Goal: Information Seeking & Learning: Check status

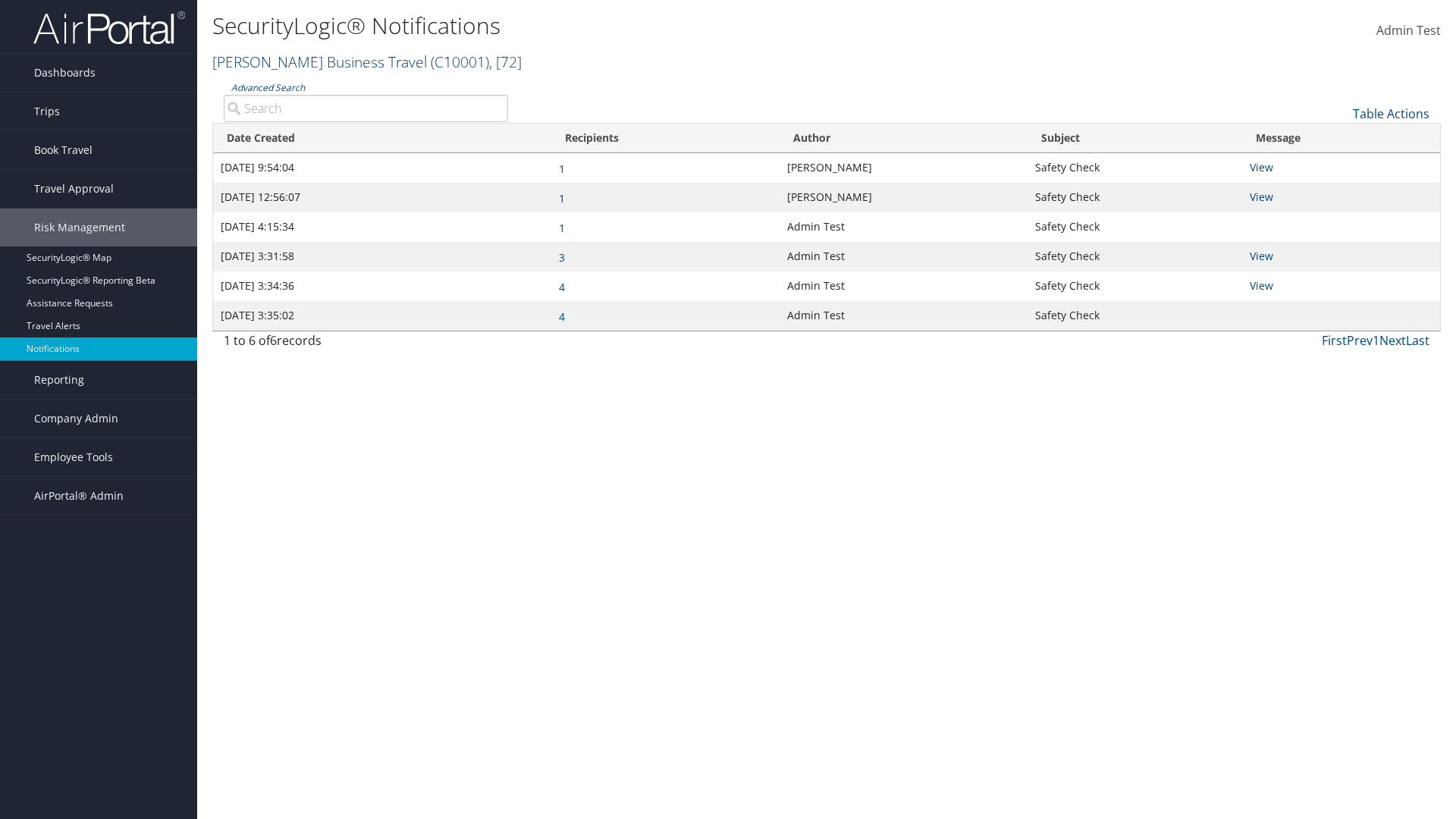
click at [315, 61] on link "Christopherson Business Travel ( C10001 ) , [ 72 ]" at bounding box center [367, 62] width 309 height 21
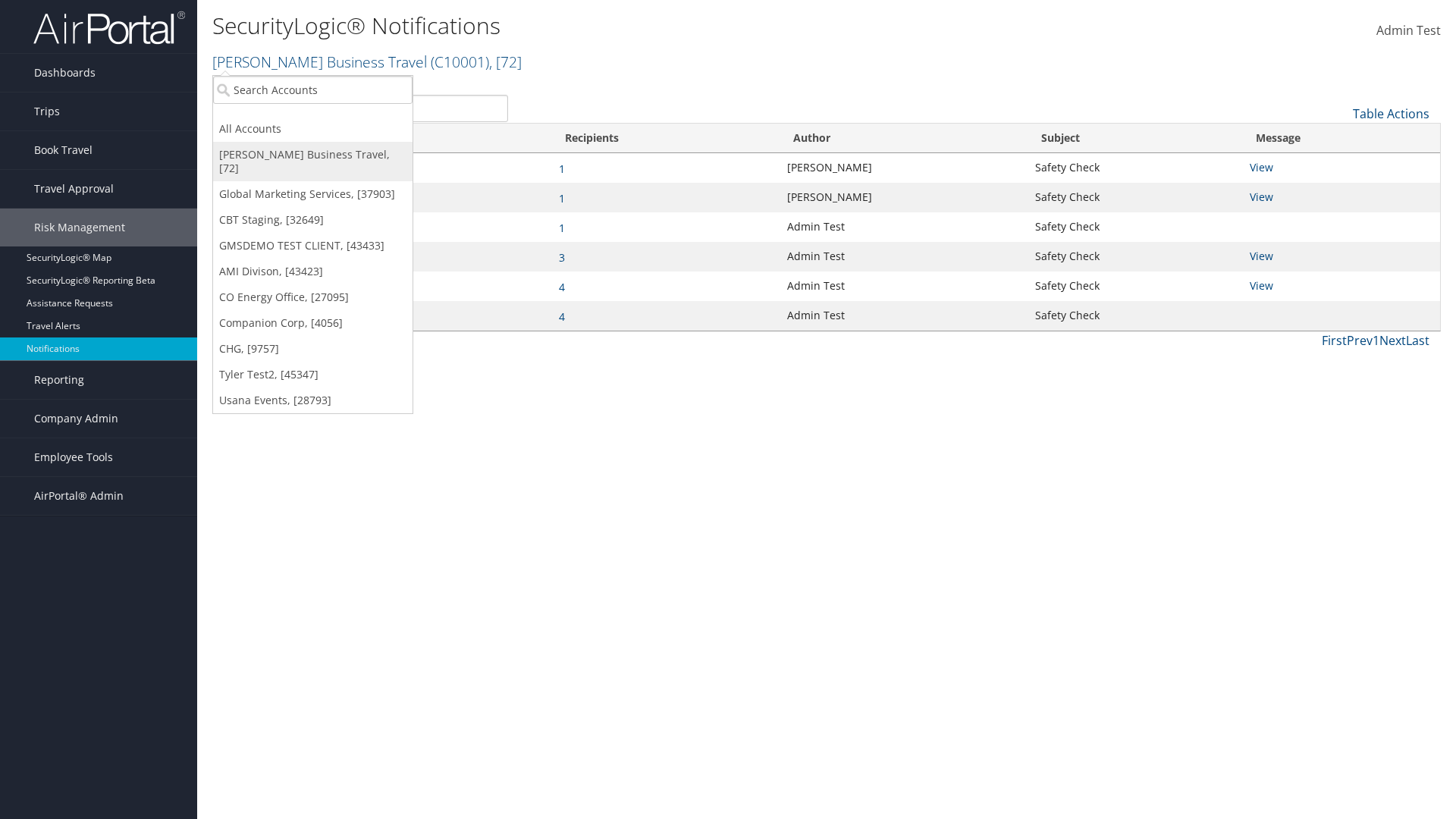
click at [312, 155] on link "[PERSON_NAME] Business Travel, [72]" at bounding box center [313, 162] width 199 height 40
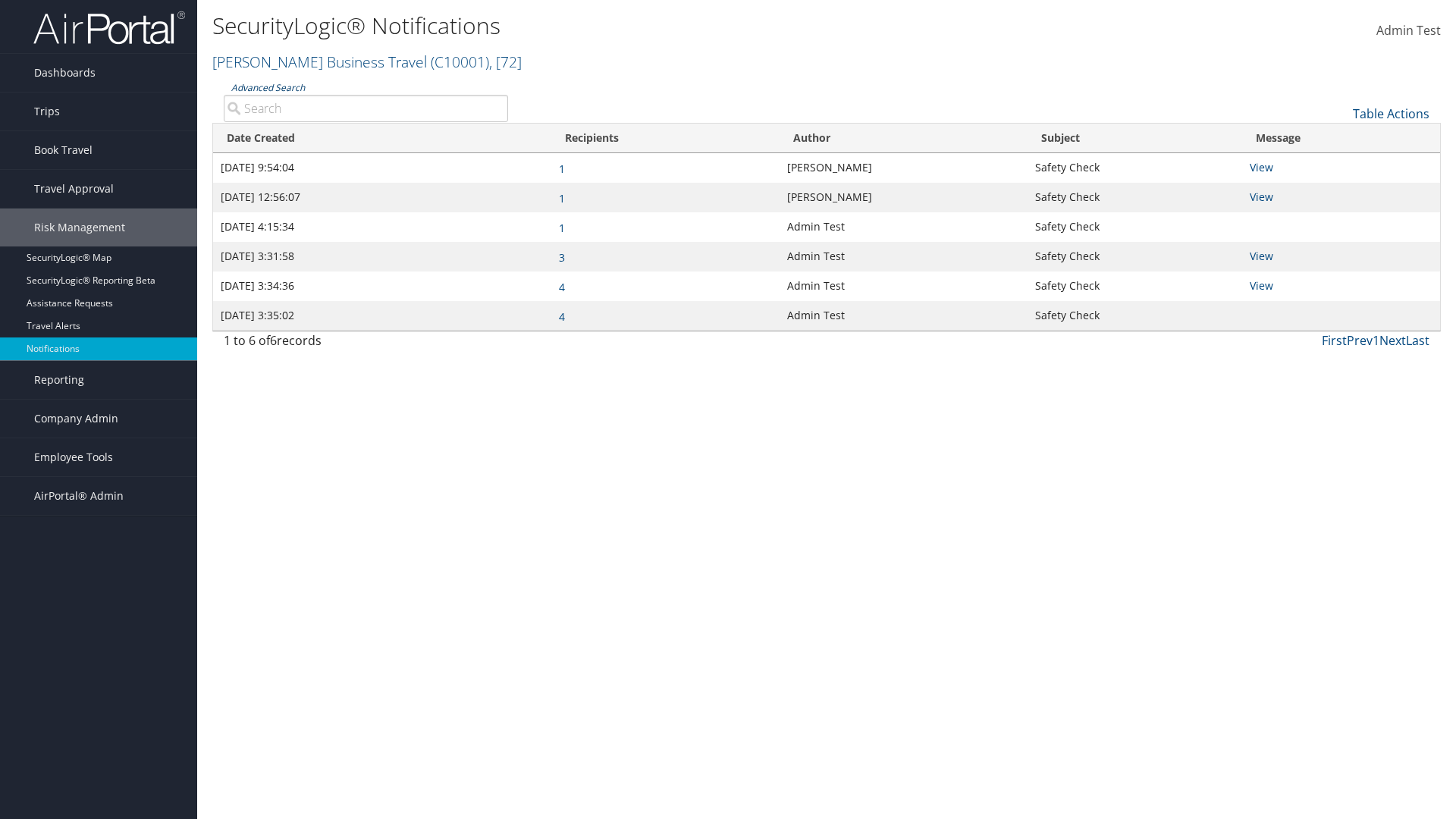
click at [266, 87] on link "Advanced Search" at bounding box center [268, 87] width 74 height 13
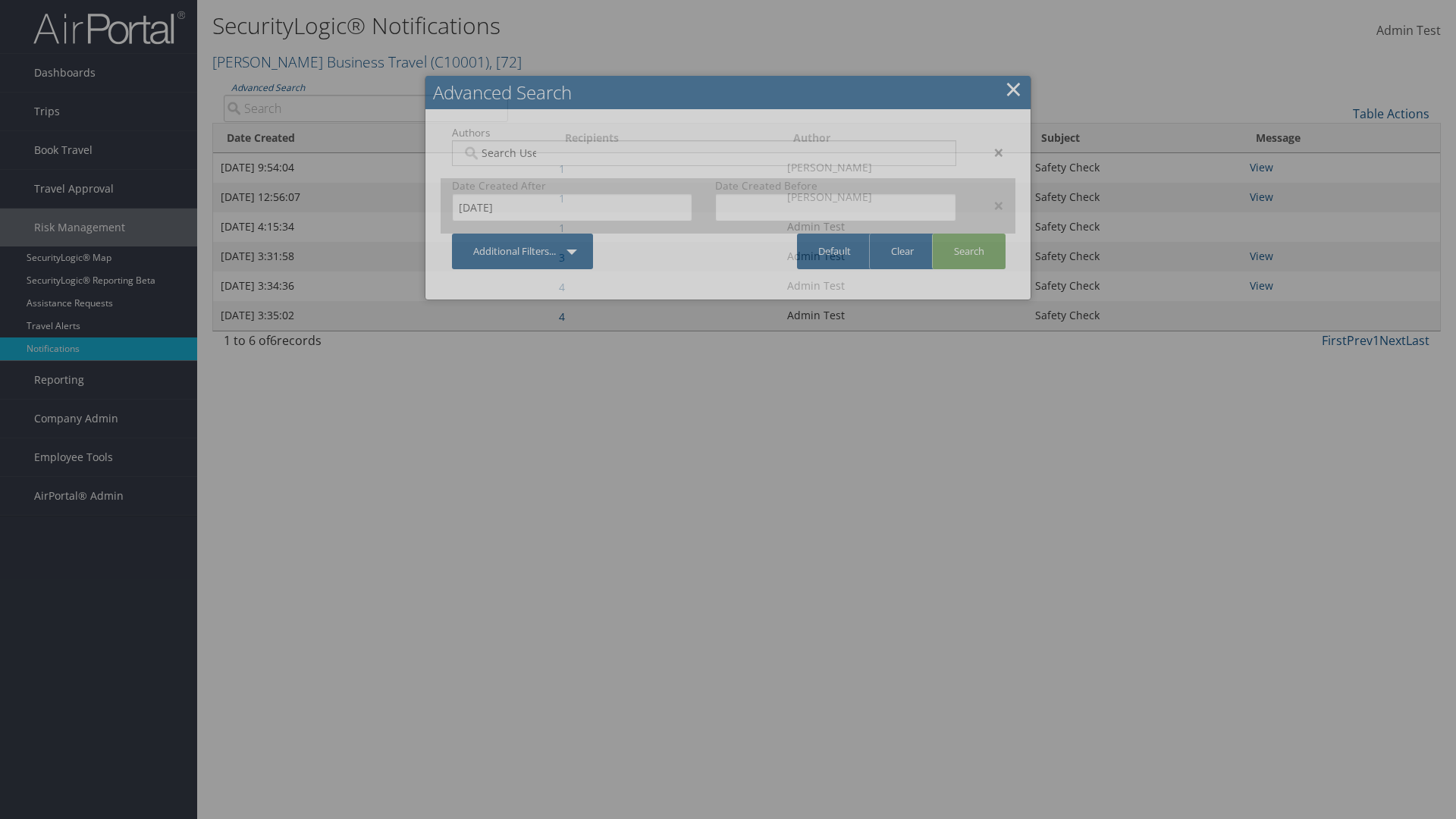
click at [991, 205] on div "×" at bounding box center [992, 205] width 48 height 18
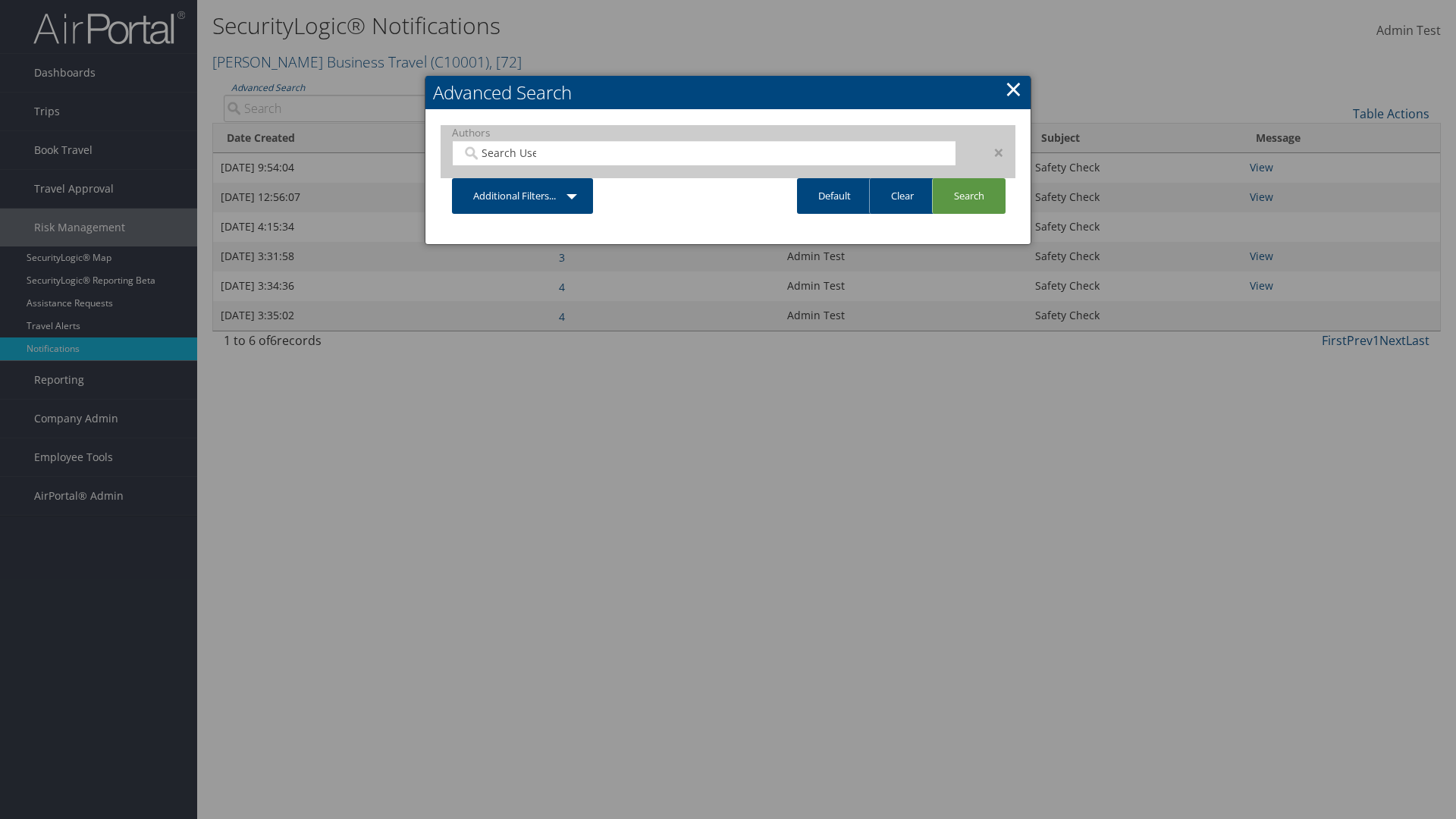
click at [991, 151] on div "×" at bounding box center [992, 152] width 48 height 18
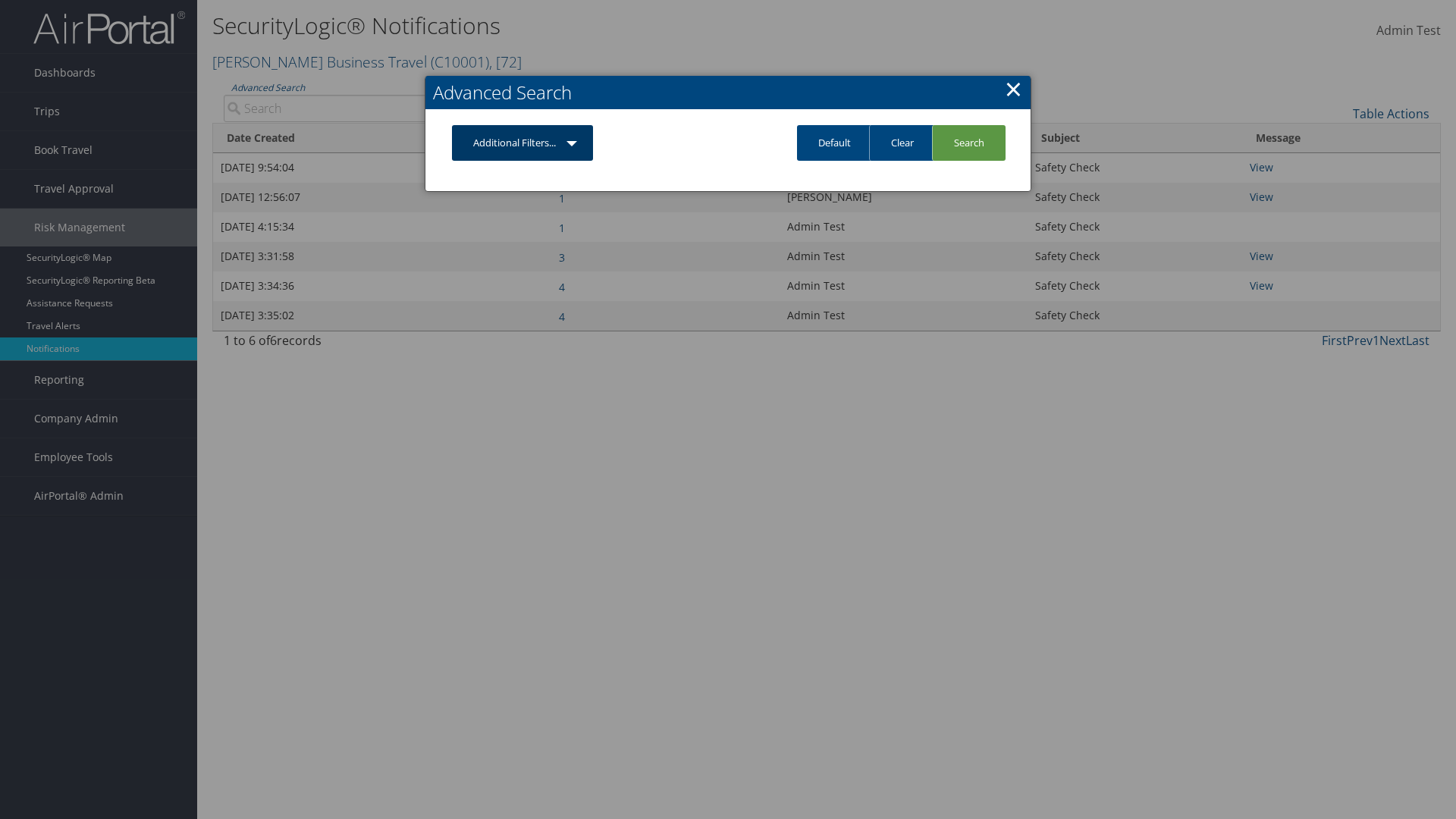
click at [523, 143] on link "Additional Filters..." at bounding box center [523, 143] width 141 height 35
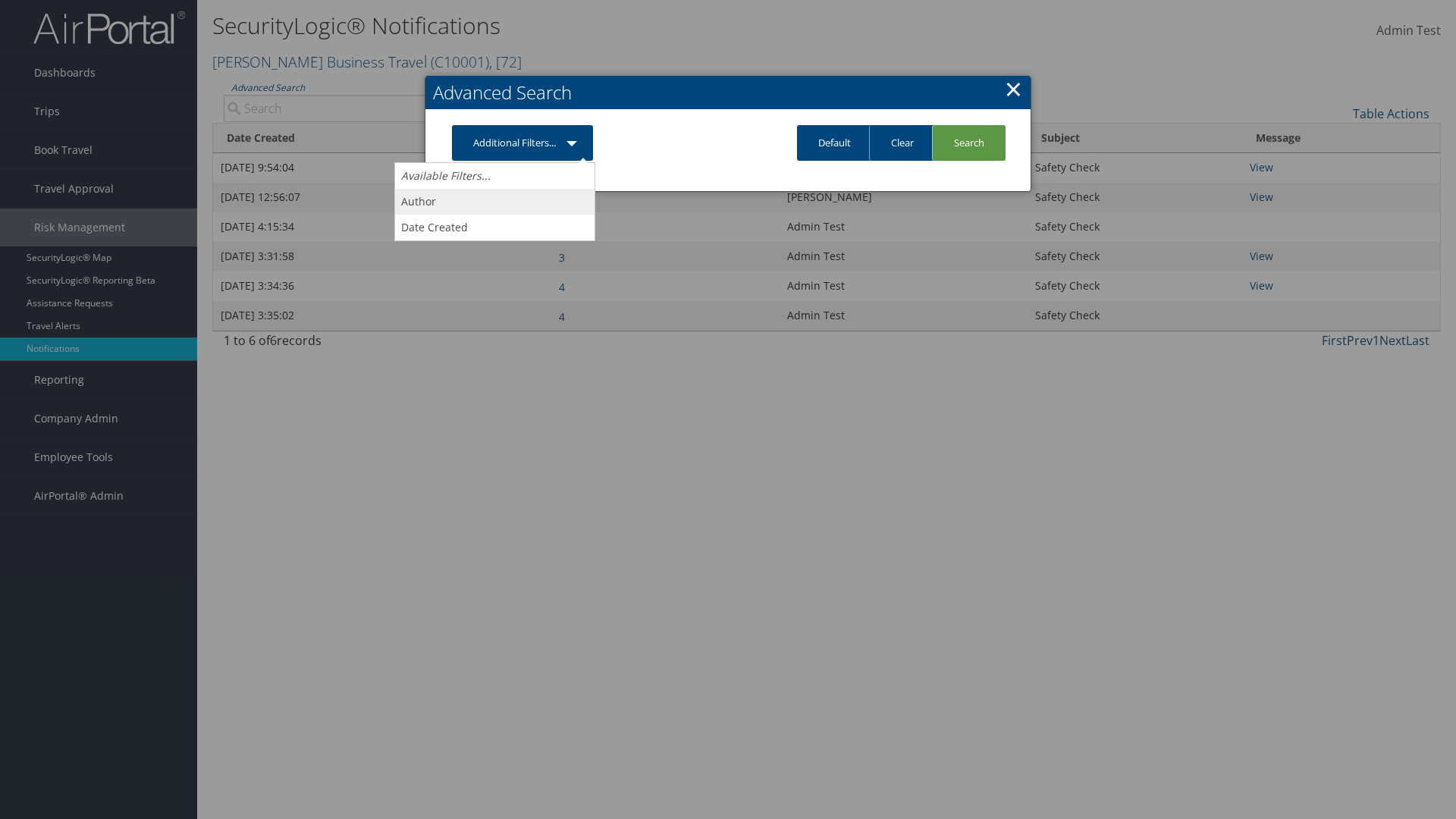
click at [494, 201] on link "Author" at bounding box center [495, 202] width 199 height 26
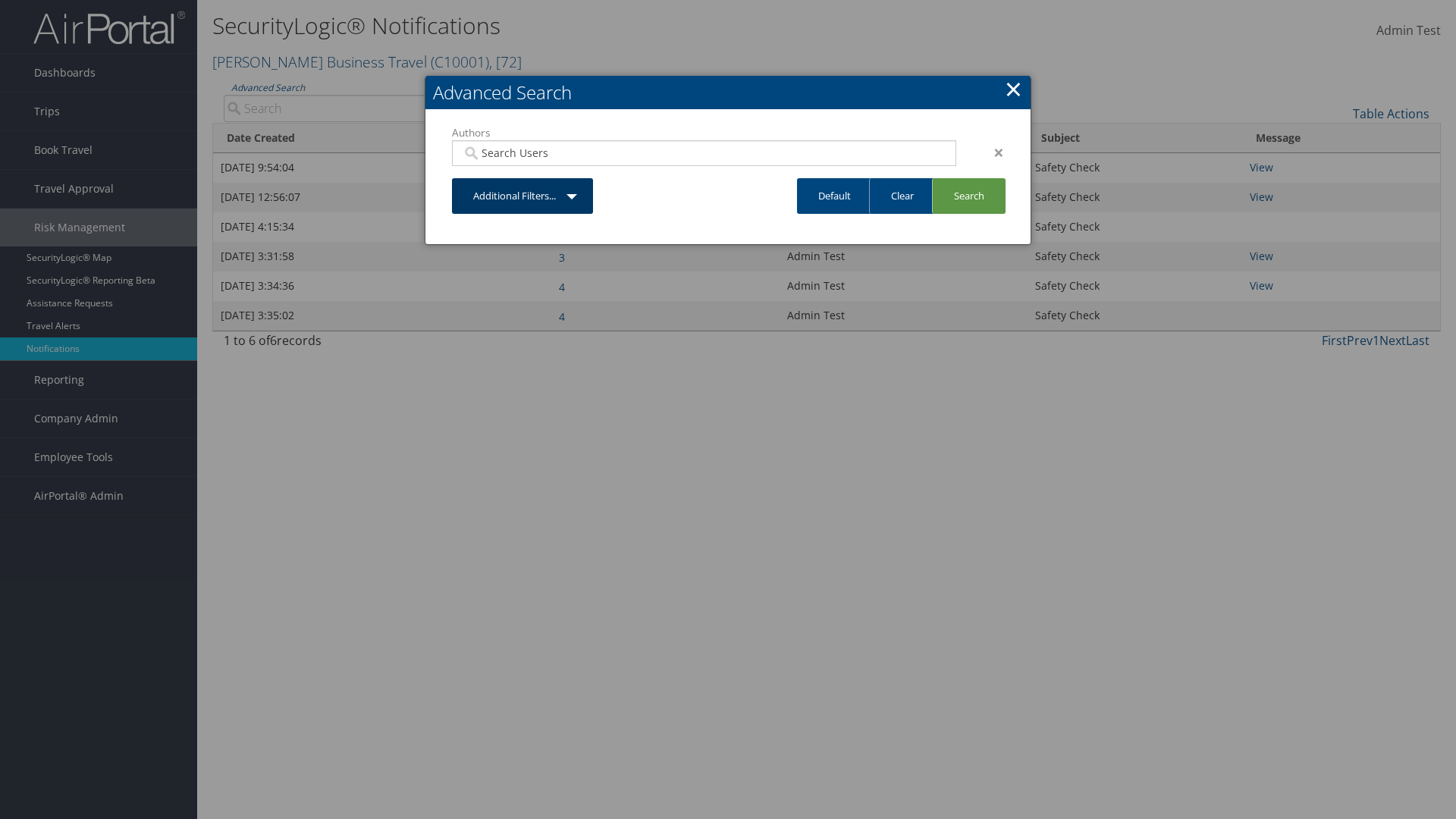
click at [523, 196] on link "Additional Filters..." at bounding box center [523, 195] width 141 height 35
click at [494, 254] on link "Date Created" at bounding box center [495, 254] width 199 height 26
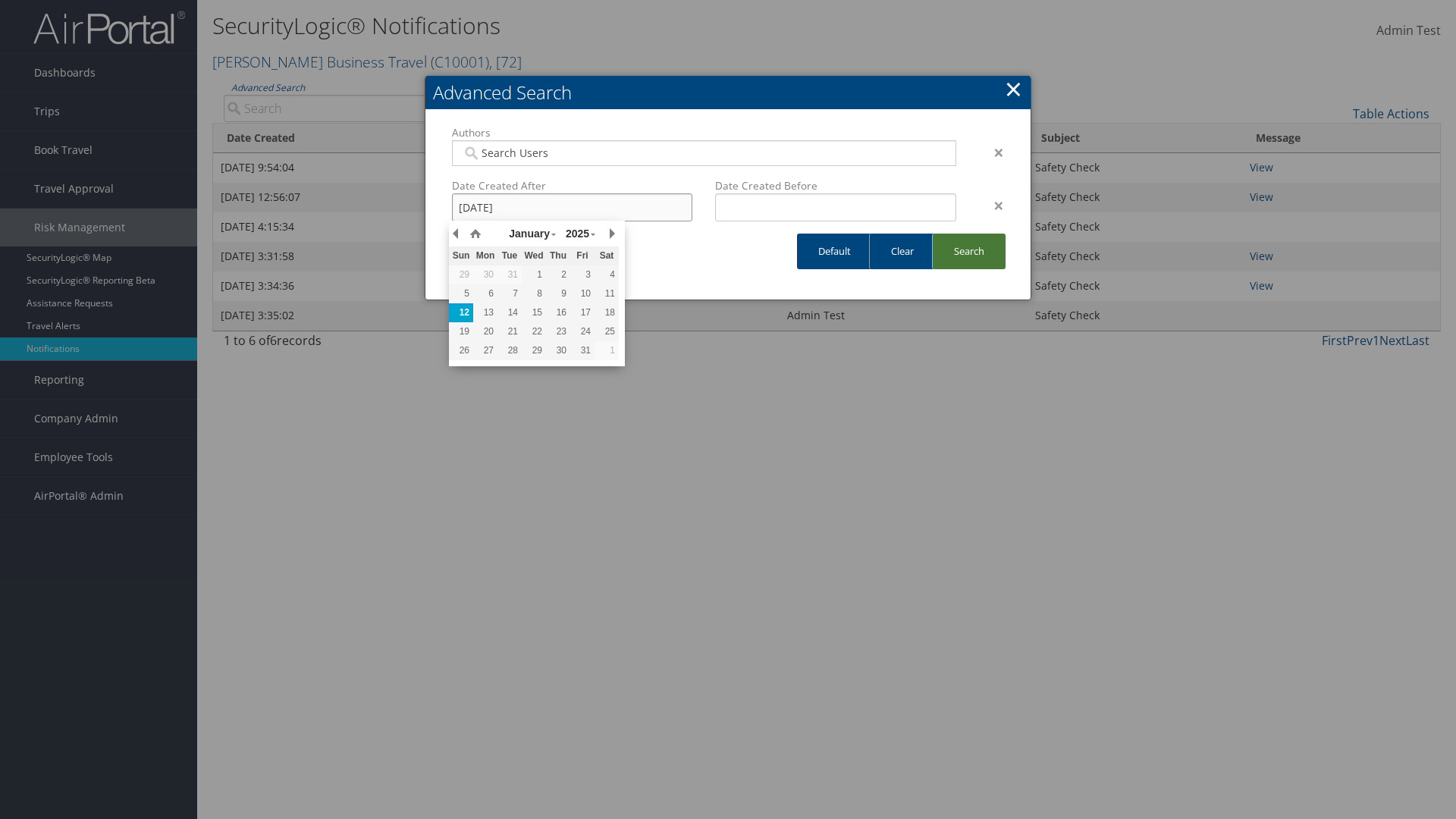
type input "[DATE]"
click at [968, 251] on link "Search" at bounding box center [969, 251] width 74 height 35
